Goal: Use online tool/utility: Utilize a website feature to perform a specific function

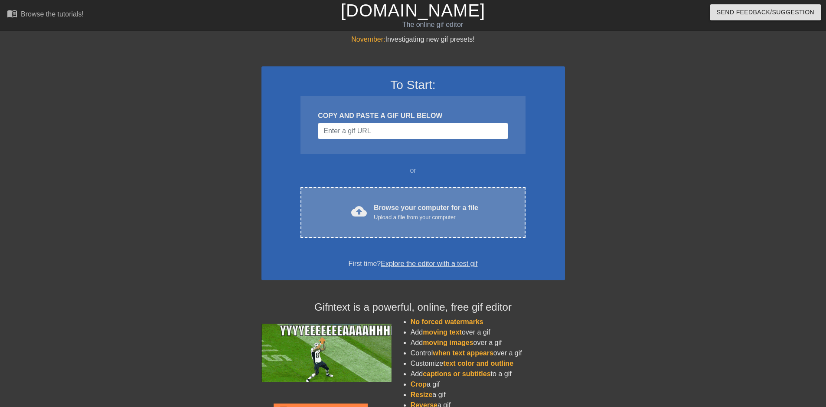
click at [357, 209] on span "cloud_upload" at bounding box center [359, 211] width 16 height 16
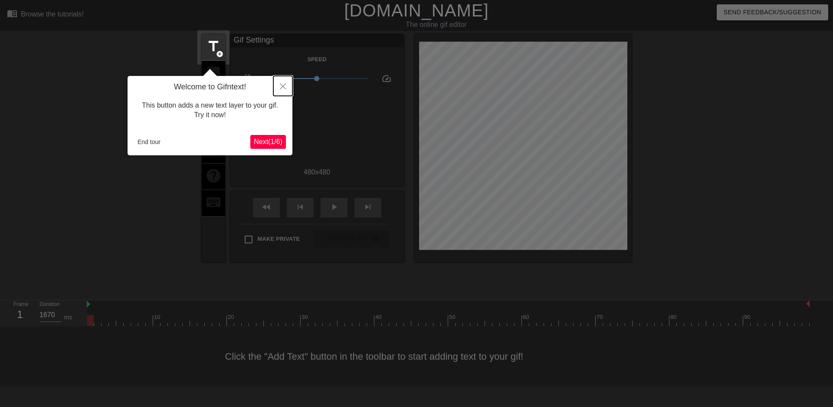
click at [282, 86] on icon "Close" at bounding box center [283, 86] width 6 height 6
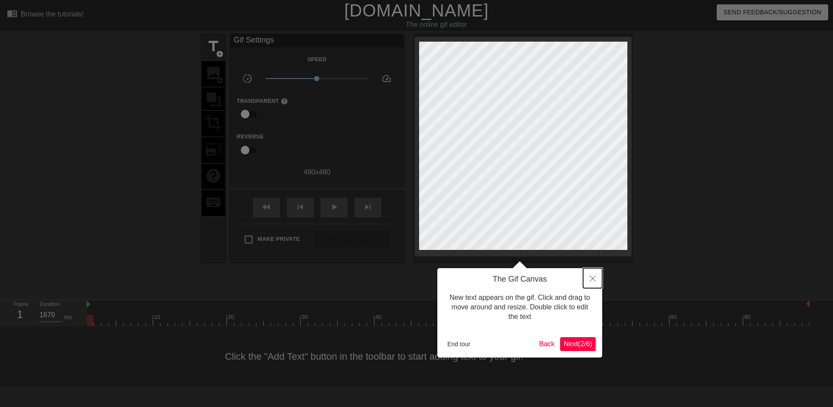
click at [601, 285] on button "Close" at bounding box center [592, 278] width 19 height 20
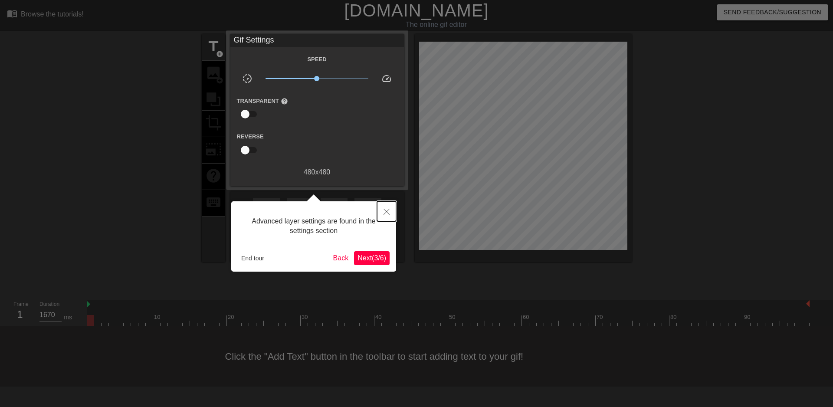
click at [389, 211] on icon "Close" at bounding box center [386, 212] width 6 height 6
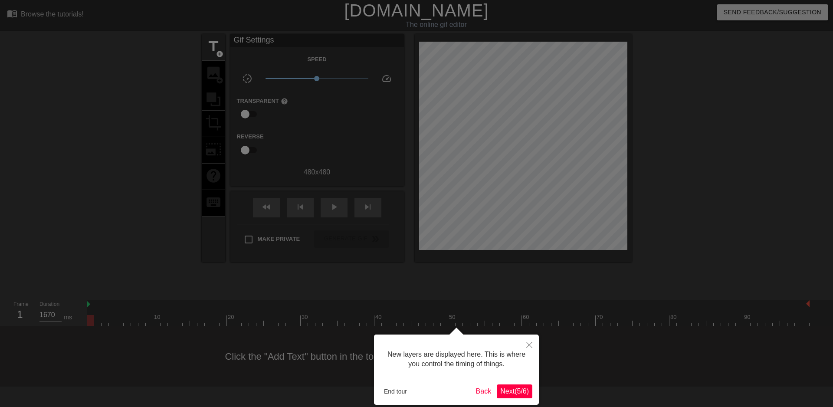
scroll to position [7, 0]
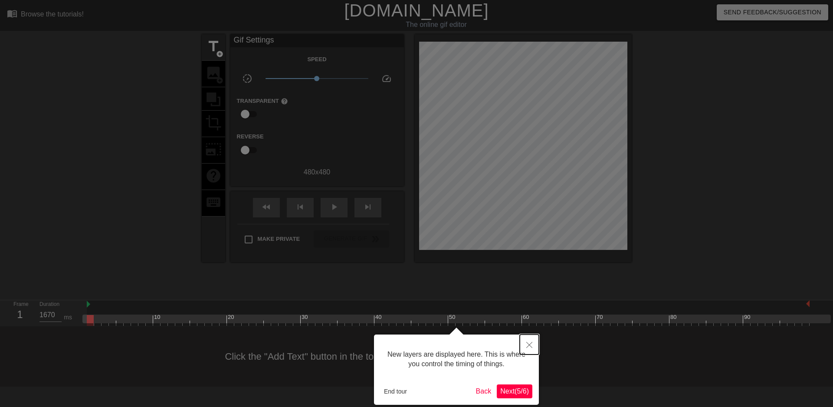
click at [529, 347] on icon "Close" at bounding box center [529, 345] width 6 height 6
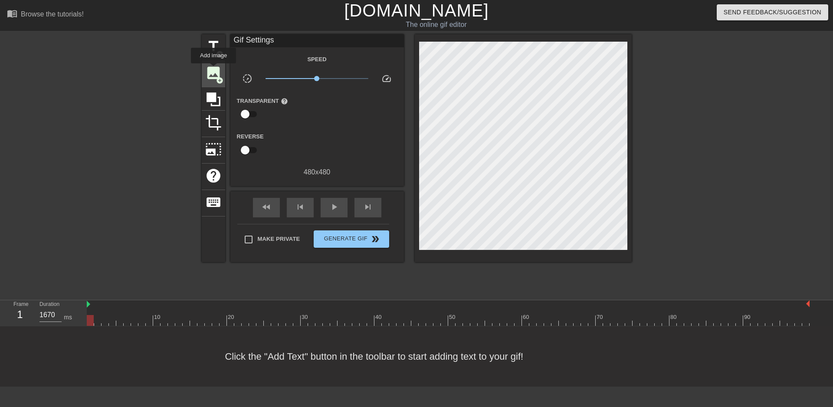
click at [212, 69] on span "image" at bounding box center [213, 73] width 16 height 16
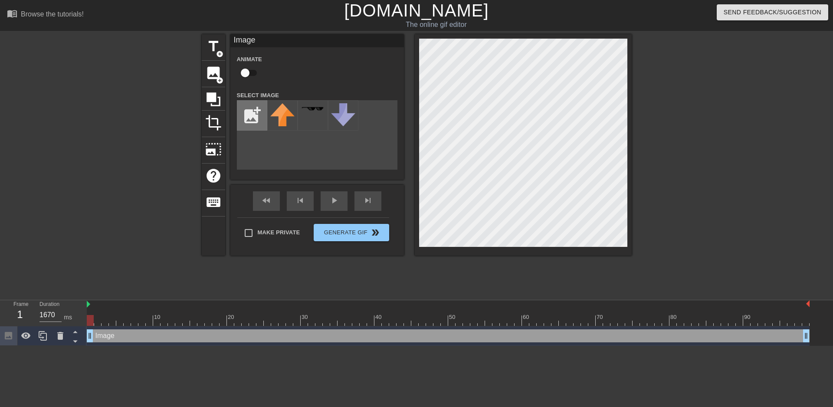
click at [258, 114] on input "file" at bounding box center [251, 115] width 29 height 29
type input "C:\fakepath\WhatsApp Image [DATE] 4.52.09 PM.jpeg"
click at [283, 113] on img at bounding box center [282, 115] width 24 height 25
click at [420, 249] on div at bounding box center [523, 144] width 217 height 221
click at [631, 42] on div "title add_circle image add_circle crop photo_size_select_large help keyboard Im…" at bounding box center [416, 164] width 833 height 260
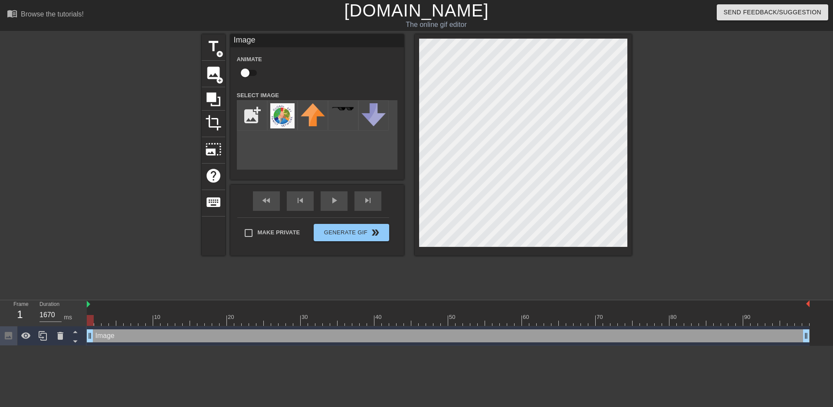
click at [687, 73] on div at bounding box center [707, 164] width 130 height 260
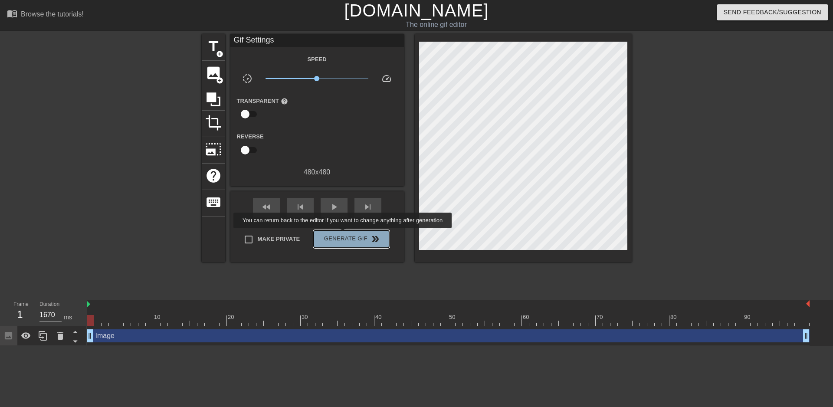
click at [343, 234] on span "Generate Gif double_arrow" at bounding box center [351, 239] width 68 height 10
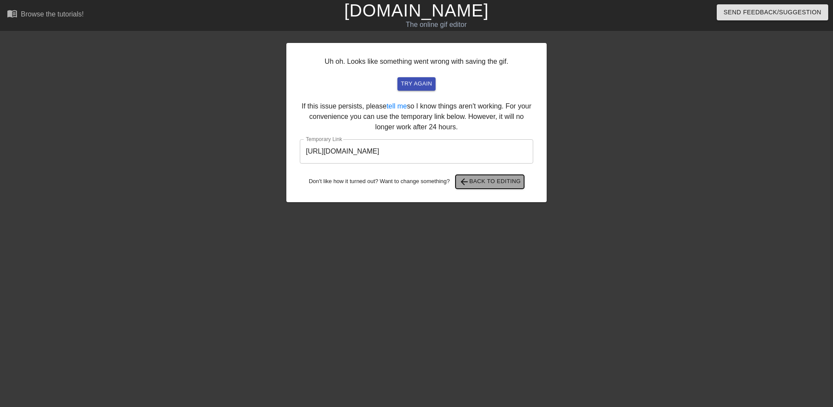
click at [518, 178] on span "arrow_back Back to Editing" at bounding box center [490, 181] width 62 height 10
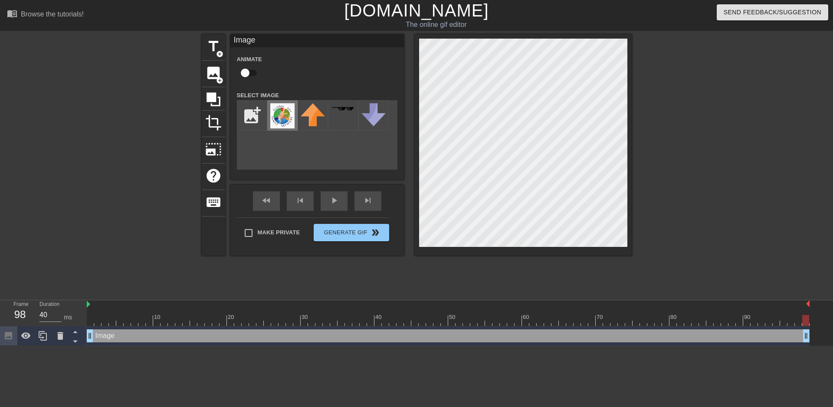
click at [277, 118] on img at bounding box center [282, 115] width 24 height 25
drag, startPoint x: 277, startPoint y: 118, endPoint x: 274, endPoint y: 153, distance: 34.8
click at [274, 153] on div "add_photo_alternate" at bounding box center [317, 134] width 160 height 69
click at [313, 115] on img at bounding box center [313, 114] width 24 height 23
click at [280, 119] on img at bounding box center [282, 115] width 24 height 25
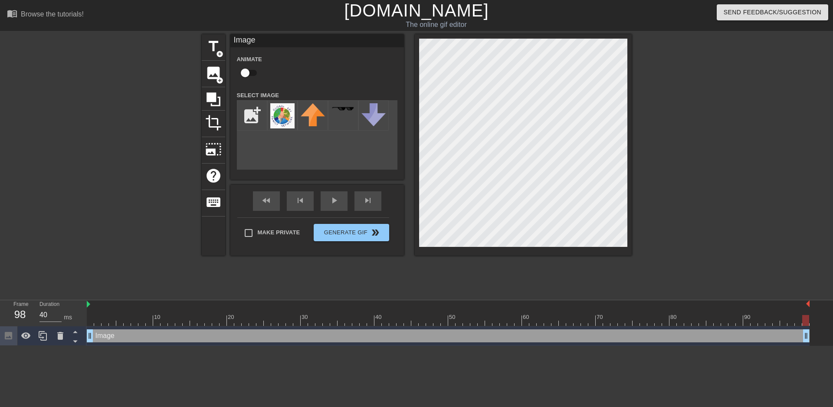
click at [236, 334] on div "Image drag_handle drag_handle" at bounding box center [448, 335] width 722 height 13
click at [284, 333] on div "Image drag_handle drag_handle" at bounding box center [448, 335] width 722 height 13
click at [783, 338] on div "Image drag_handle drag_handle" at bounding box center [448, 335] width 722 height 13
click at [740, 320] on div at bounding box center [448, 320] width 722 height 11
click at [587, 325] on div at bounding box center [448, 320] width 722 height 11
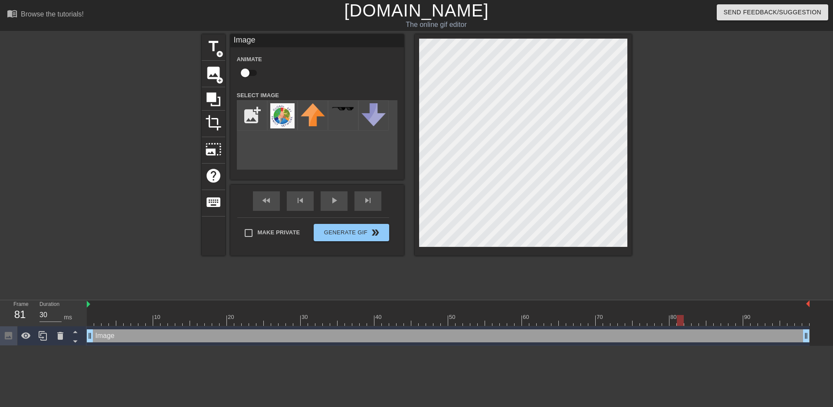
click at [682, 322] on div at bounding box center [448, 320] width 722 height 11
drag, startPoint x: 806, startPoint y: 337, endPoint x: 824, endPoint y: 334, distance: 18.8
click at [824, 334] on div "Image drag_handle drag_handle" at bounding box center [460, 336] width 746 height 20
drag, startPoint x: 808, startPoint y: 304, endPoint x: 832, endPoint y: 303, distance: 23.9
click at [826, 303] on div "10 20 30 40 50 60 70 80 90 Image drag_handle drag_handle" at bounding box center [460, 323] width 746 height 46
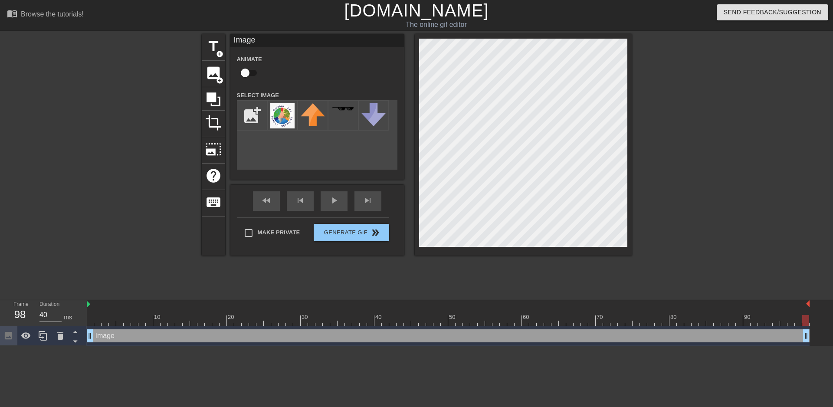
click at [731, 337] on div "Image drag_handle drag_handle" at bounding box center [448, 335] width 722 height 13
click at [756, 337] on div "Image drag_handle drag_handle" at bounding box center [448, 335] width 722 height 13
click at [215, 74] on span "image" at bounding box center [213, 73] width 16 height 16
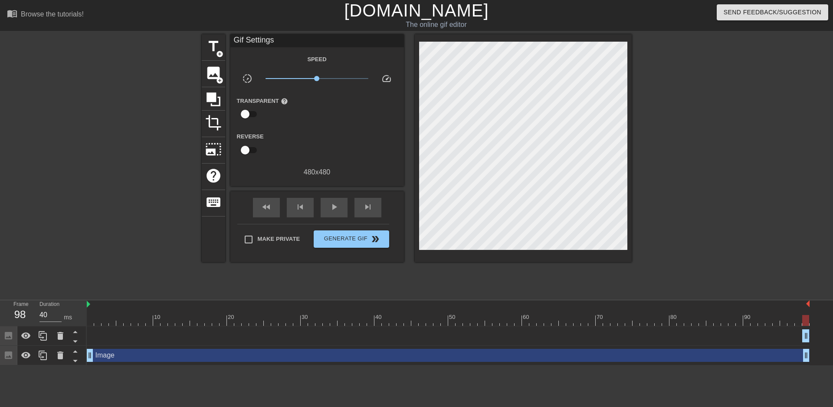
click at [155, 331] on div "Image drag_handle drag_handle" at bounding box center [448, 335] width 722 height 13
click at [180, 359] on div "Image drag_handle drag_handle" at bounding box center [448, 355] width 722 height 13
click at [161, 329] on div "Image drag_handle drag_handle" at bounding box center [448, 336] width 722 height 20
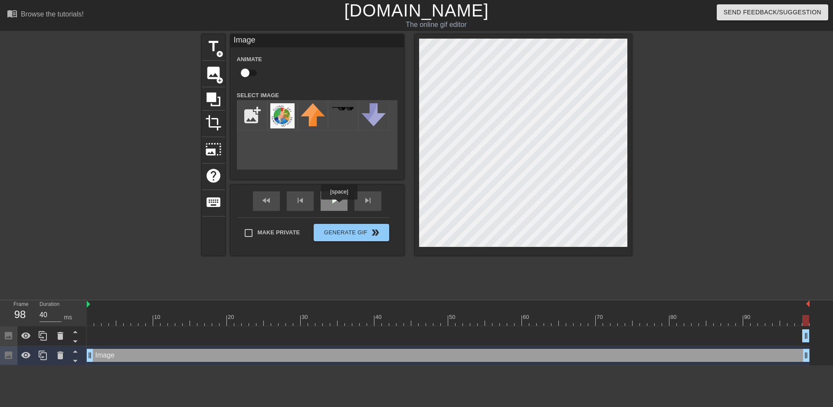
click at [339, 206] on div "play_arrow" at bounding box center [333, 201] width 27 height 20
click at [62, 356] on icon at bounding box center [60, 355] width 6 height 8
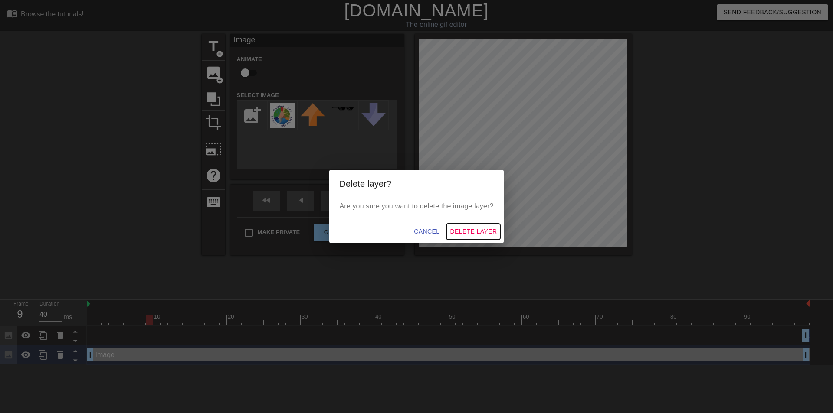
click at [479, 231] on span "Delete Layer" at bounding box center [473, 231] width 47 height 11
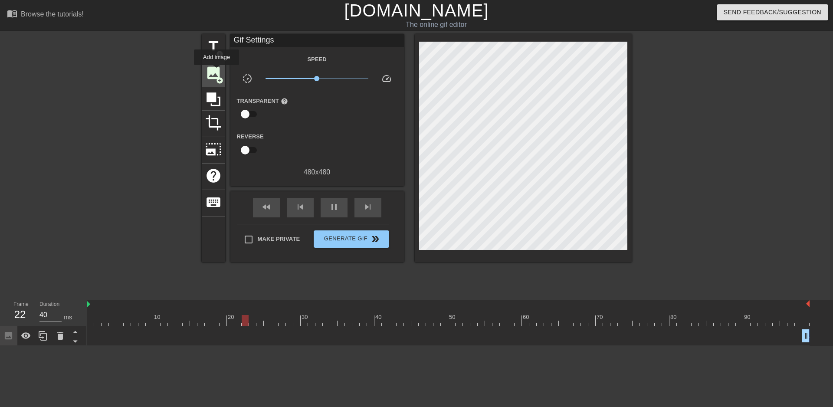
click at [216, 71] on span "image" at bounding box center [213, 73] width 16 height 16
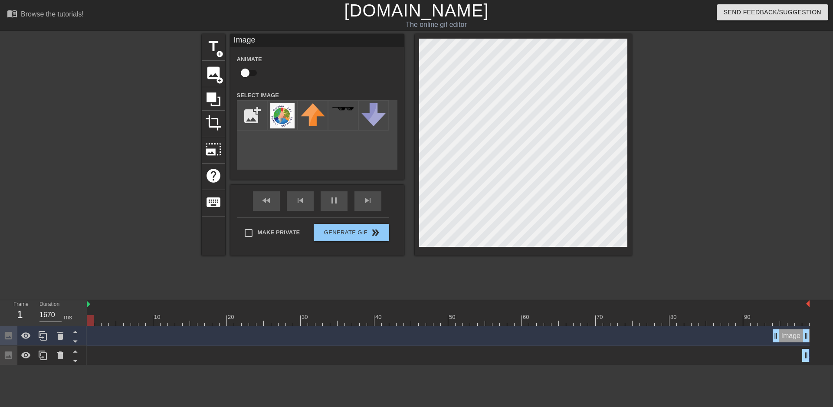
drag, startPoint x: 269, startPoint y: 335, endPoint x: 778, endPoint y: 360, distance: 510.1
click at [778, 360] on div "Image drag_handle drag_handle Image drag_handle drag_handle" at bounding box center [460, 345] width 746 height 39
click at [786, 335] on div "Image drag_handle drag_handle" at bounding box center [790, 335] width 37 height 13
click at [281, 110] on img at bounding box center [282, 115] width 24 height 25
click at [281, 114] on img at bounding box center [282, 115] width 24 height 25
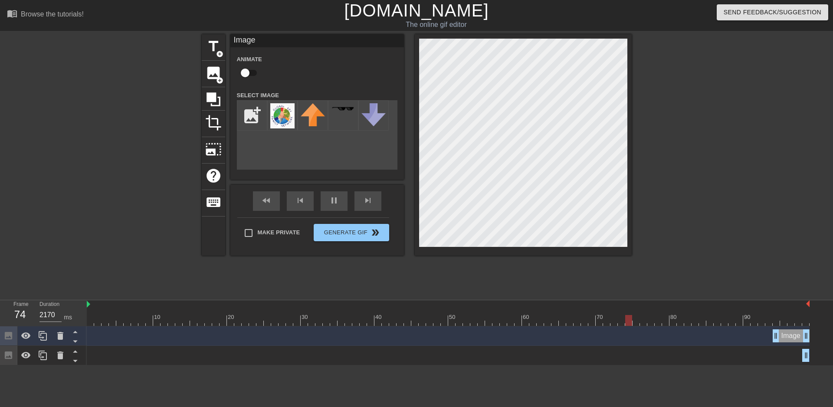
click at [790, 335] on div "Image drag_handle drag_handle" at bounding box center [790, 335] width 37 height 13
click at [282, 114] on img at bounding box center [282, 115] width 24 height 25
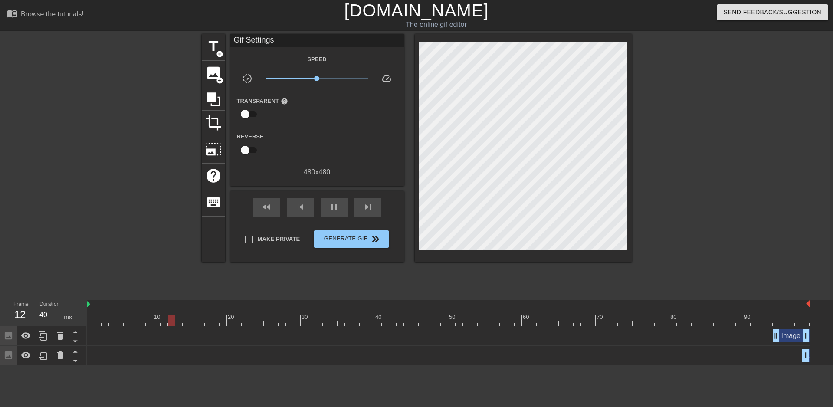
click at [695, 122] on div at bounding box center [707, 164] width 130 height 260
click at [53, 354] on div at bounding box center [60, 355] width 17 height 19
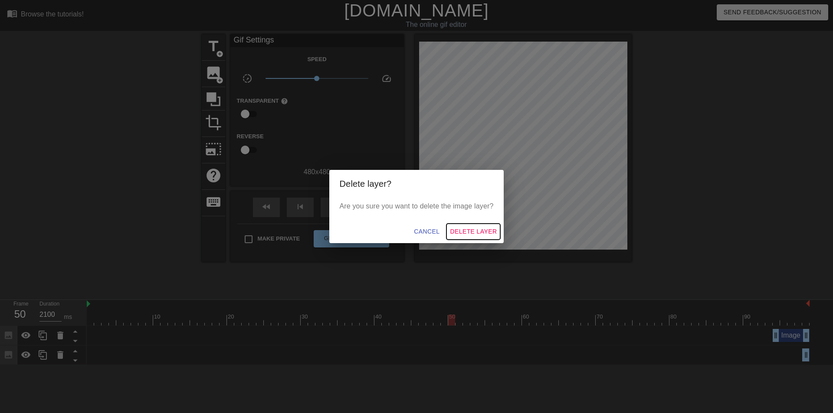
click at [464, 230] on span "Delete Layer" at bounding box center [473, 231] width 47 height 11
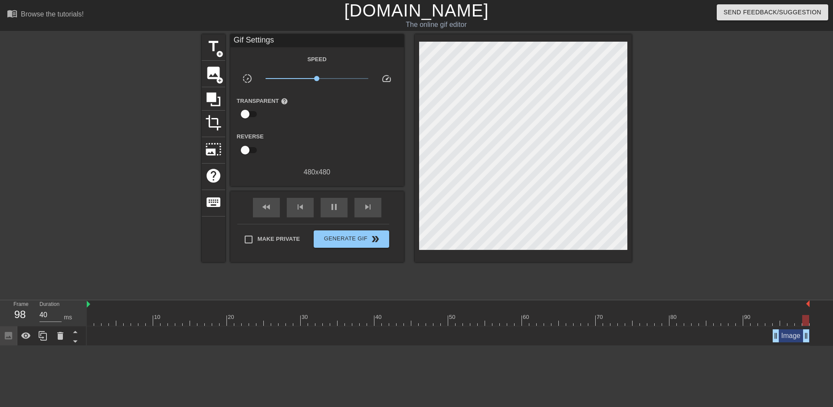
drag, startPoint x: 806, startPoint y: 337, endPoint x: 832, endPoint y: 334, distance: 26.6
click at [826, 334] on div "Image drag_handle drag_handle" at bounding box center [460, 336] width 746 height 20
type input "40"
